Goal: Transaction & Acquisition: Purchase product/service

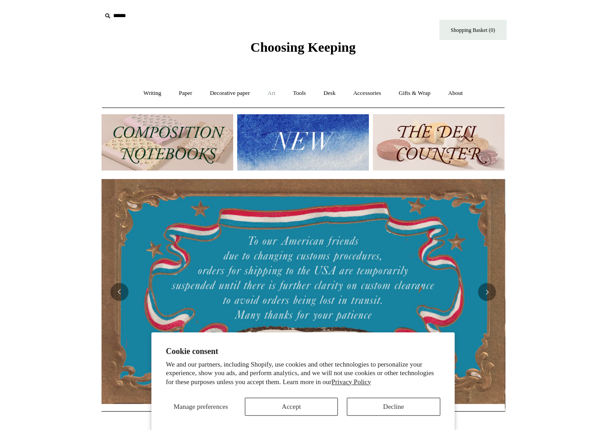
click at [276, 91] on link "Art +" at bounding box center [272, 93] width 24 height 24
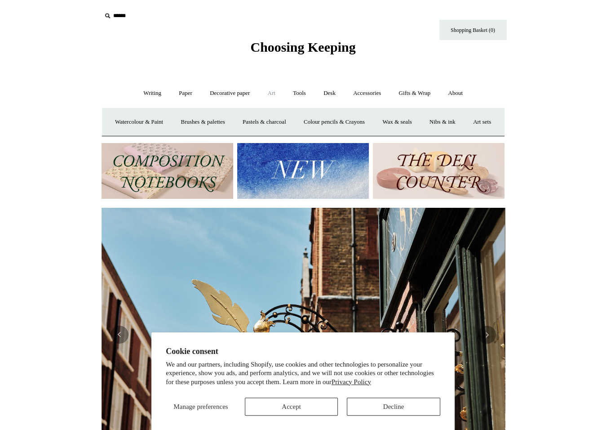
scroll to position [0, 404]
click at [170, 122] on link "Watercolour & Paint" at bounding box center [139, 122] width 64 height 24
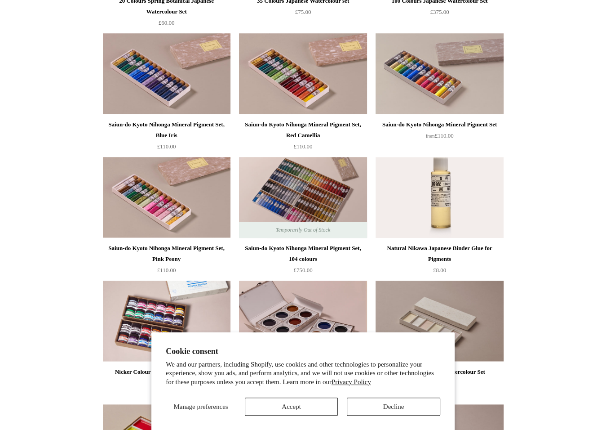
scroll to position [1034, 0]
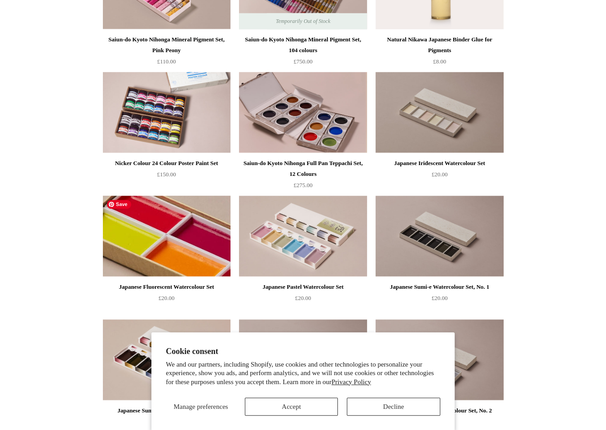
click at [156, 260] on img at bounding box center [167, 236] width 128 height 81
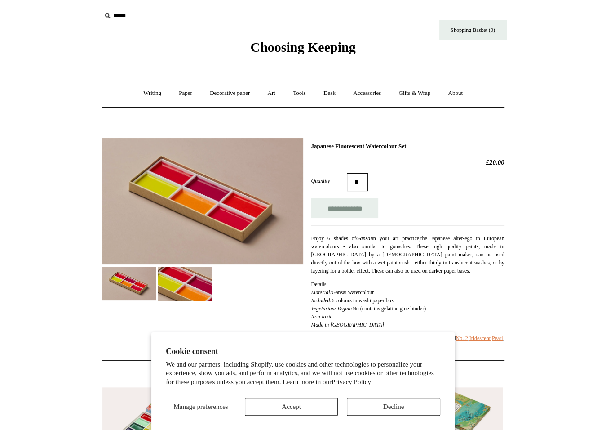
drag, startPoint x: 430, startPoint y: 145, endPoint x: 318, endPoint y: 150, distance: 111.6
click at [313, 149] on div "**********" at bounding box center [407, 250] width 193 height 214
